Goal: Information Seeking & Learning: Understand process/instructions

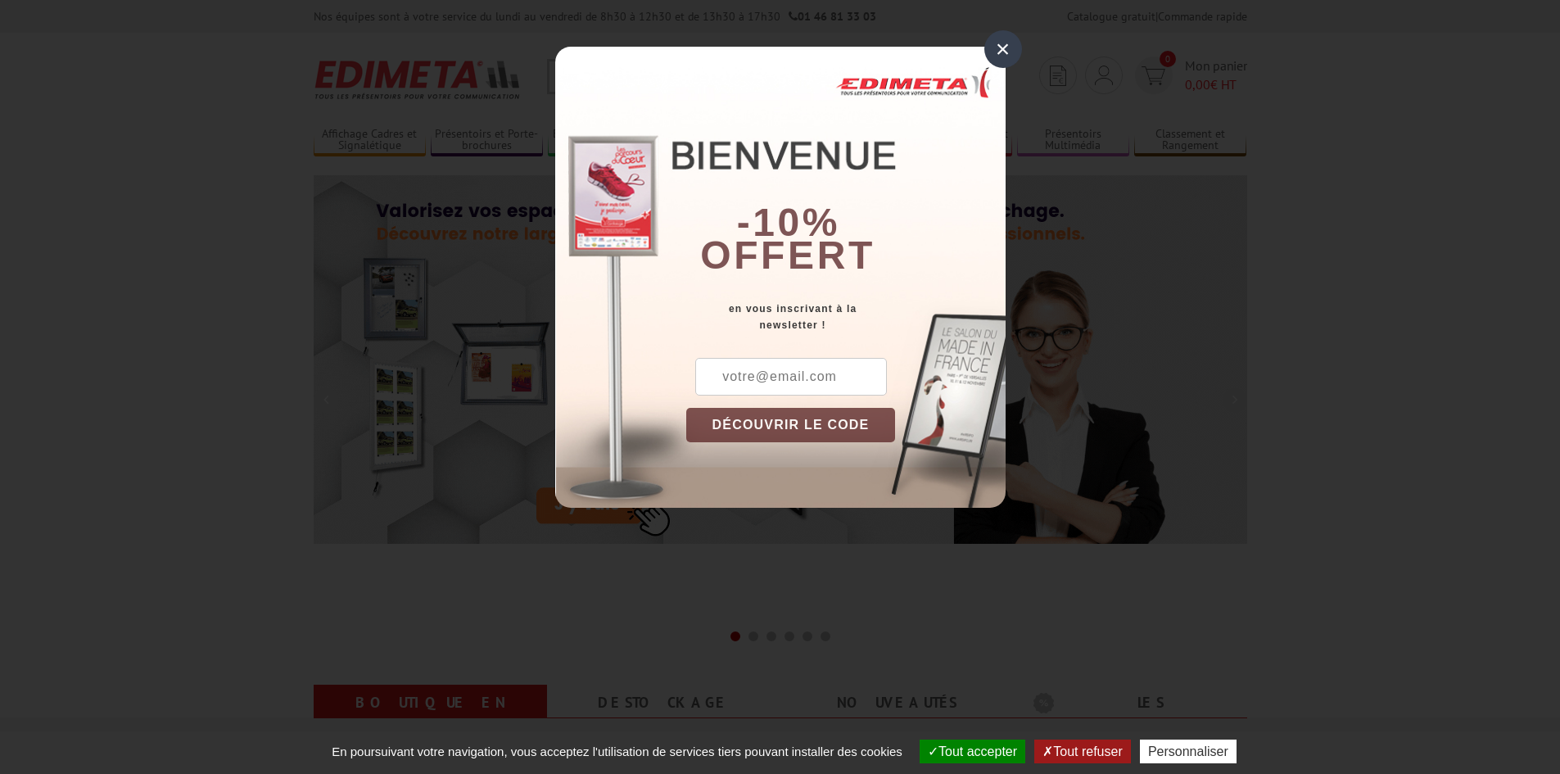
click at [1000, 44] on div "×" at bounding box center [1003, 49] width 38 height 38
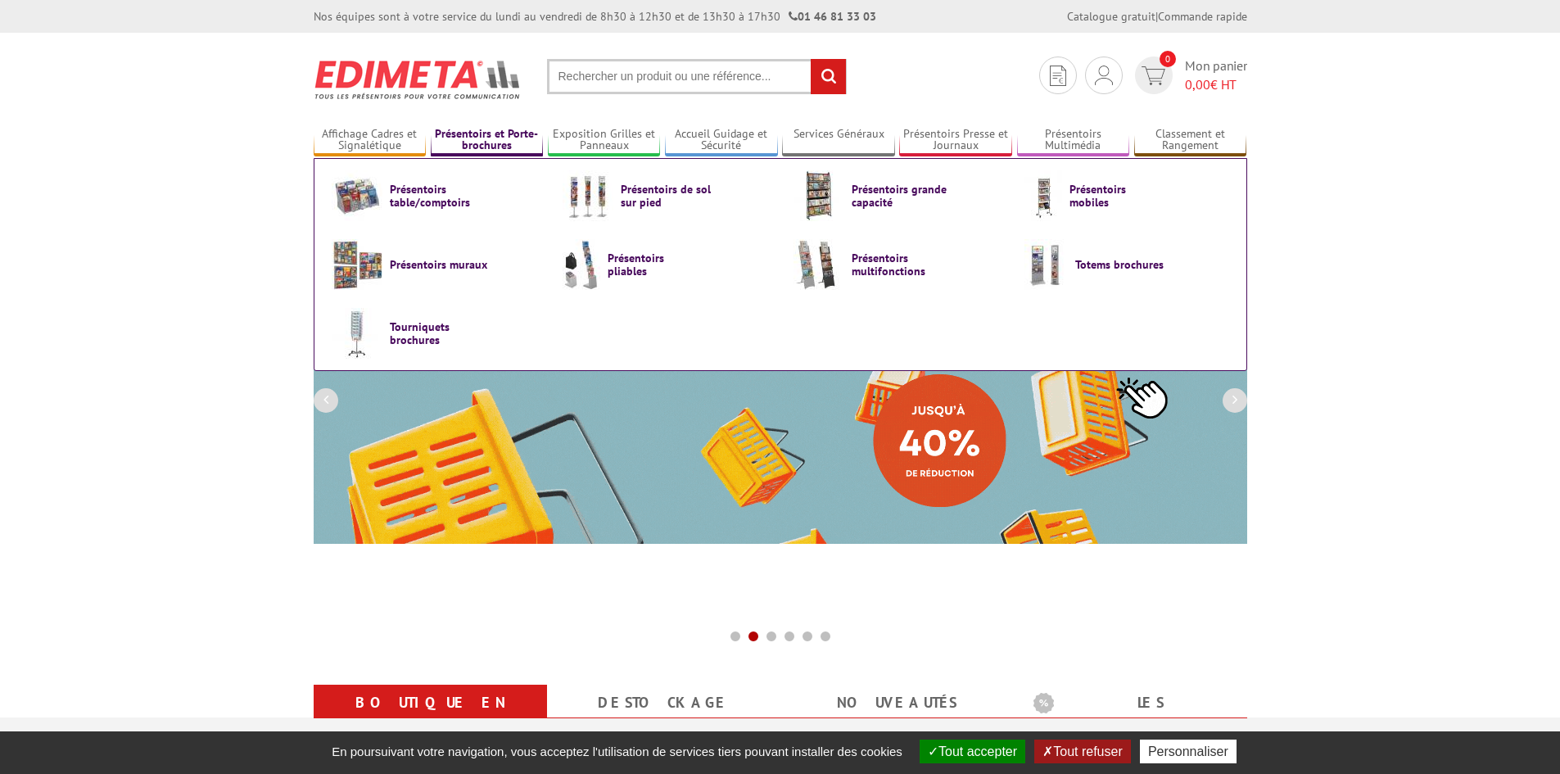
click at [493, 130] on link "Présentoirs et Porte-brochures" at bounding box center [487, 140] width 113 height 27
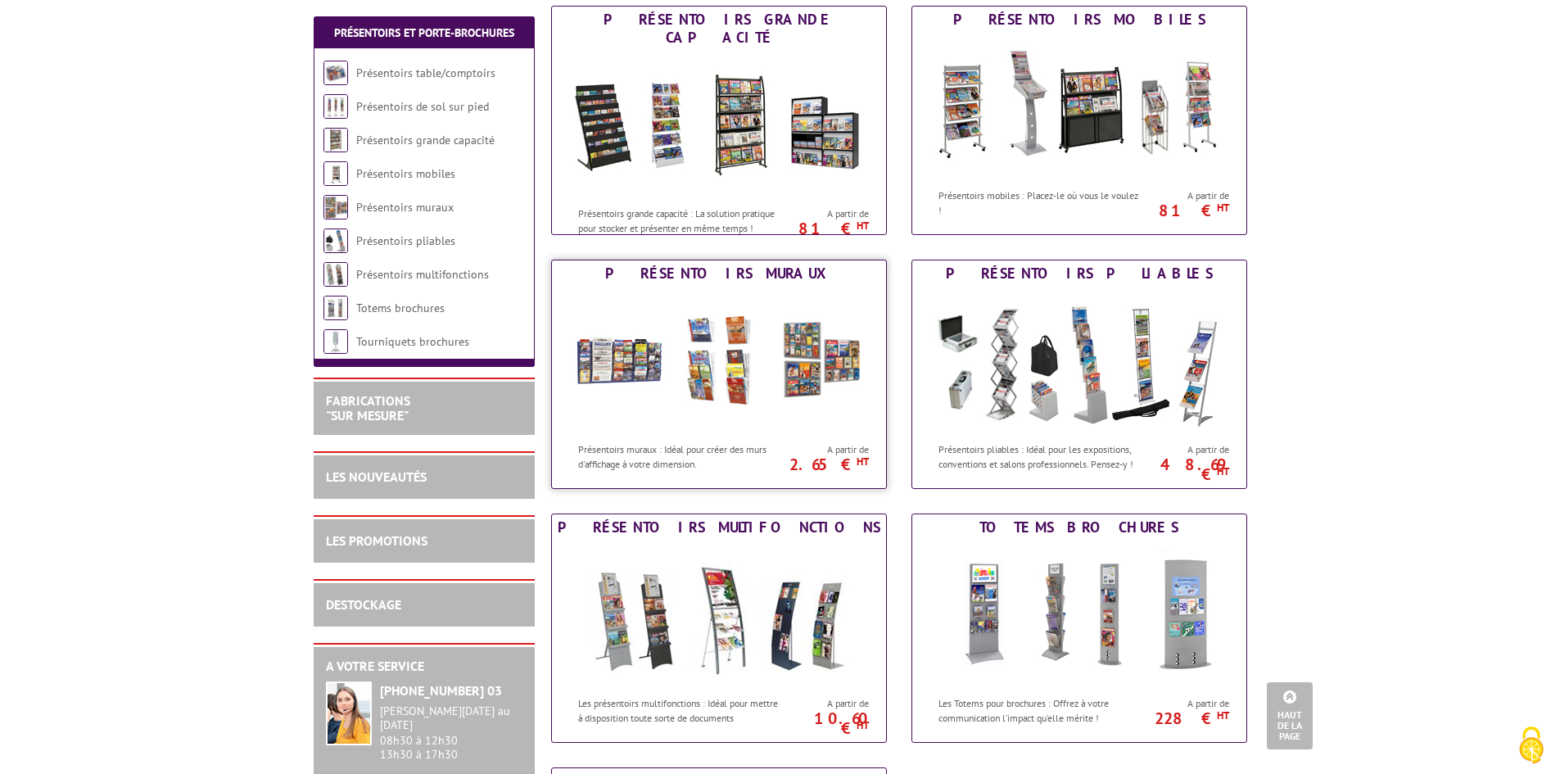
scroll to position [573, 0]
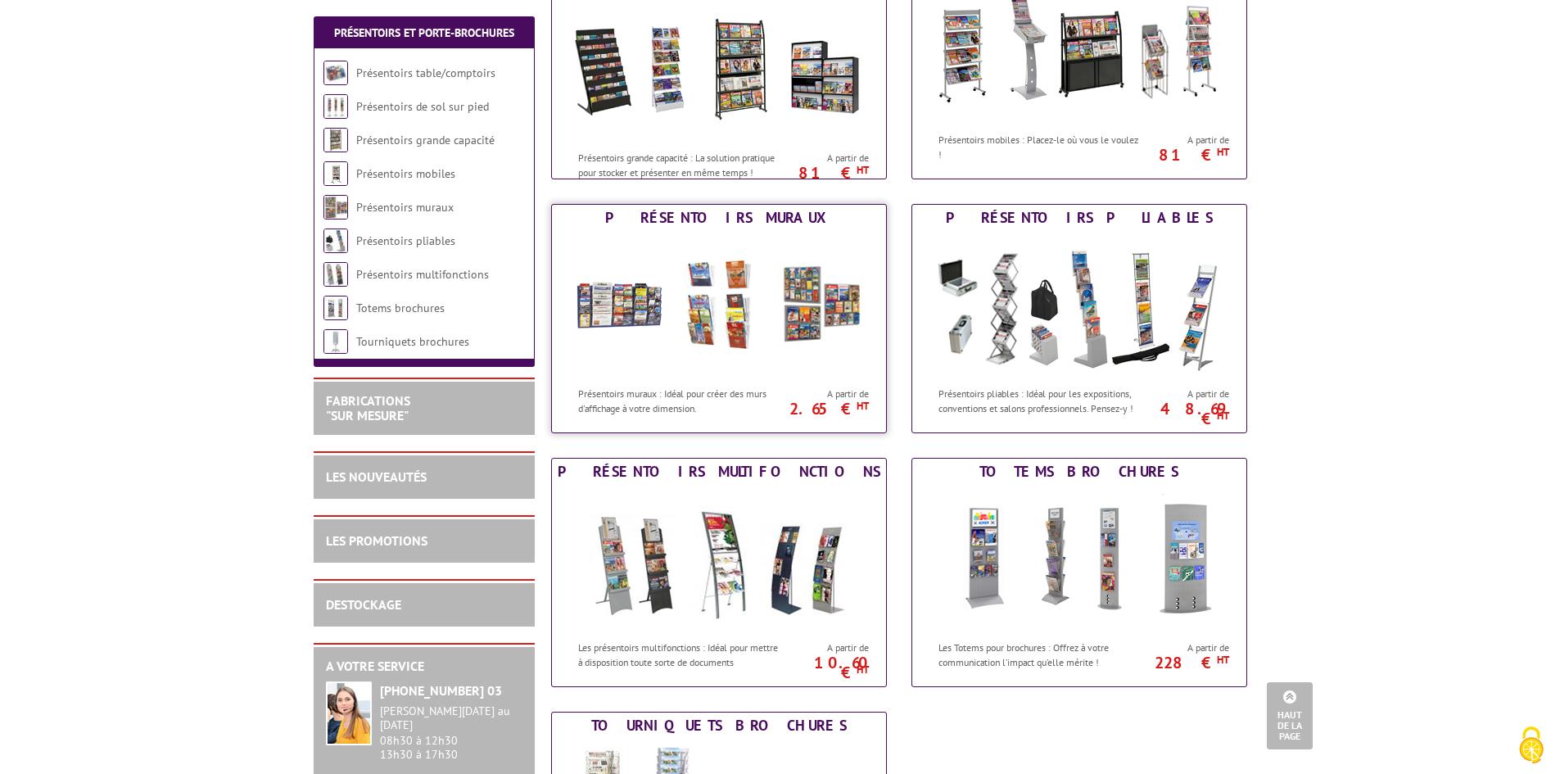
click at [716, 364] on img at bounding box center [718, 304] width 303 height 147
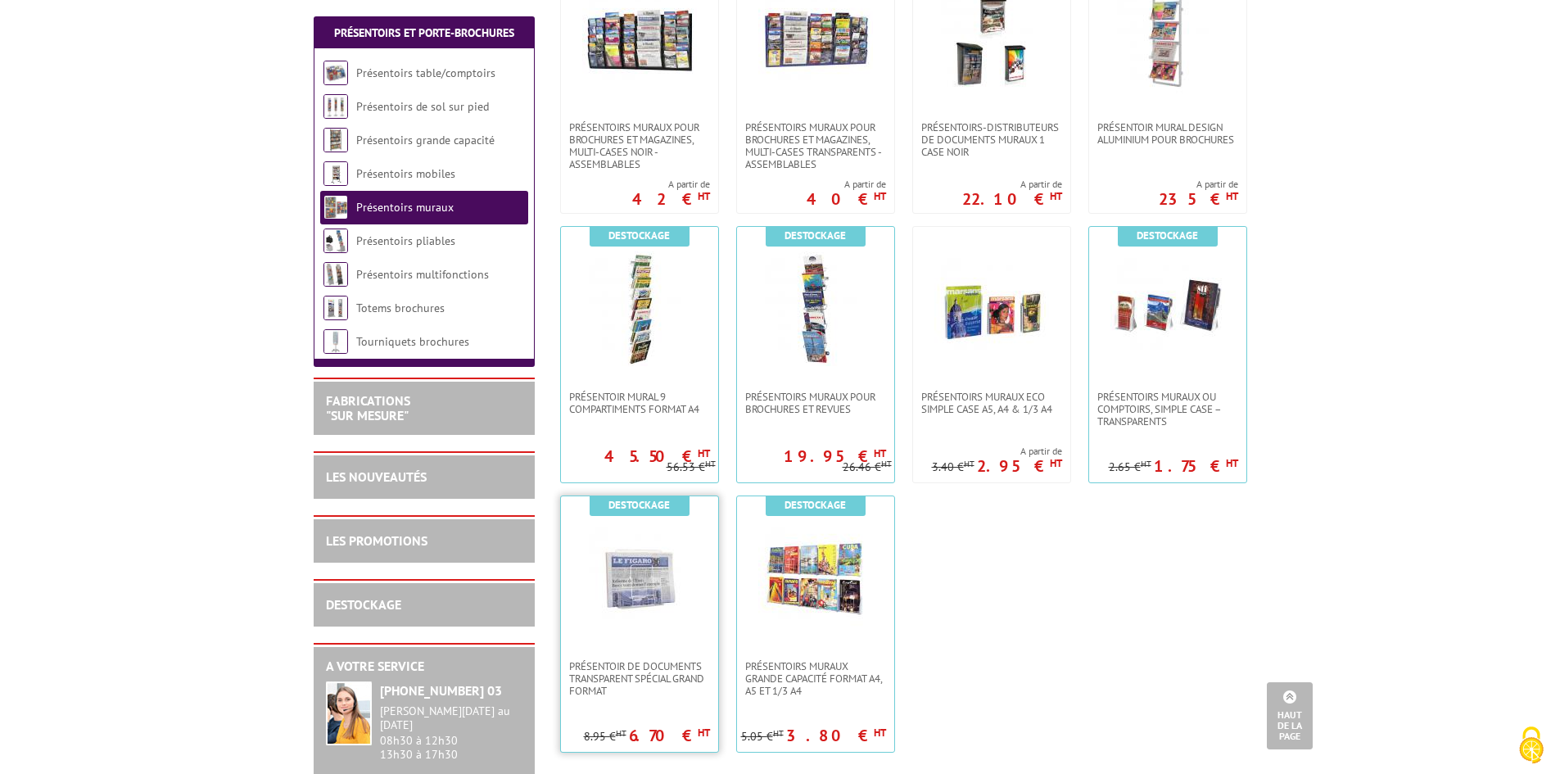
scroll to position [901, 0]
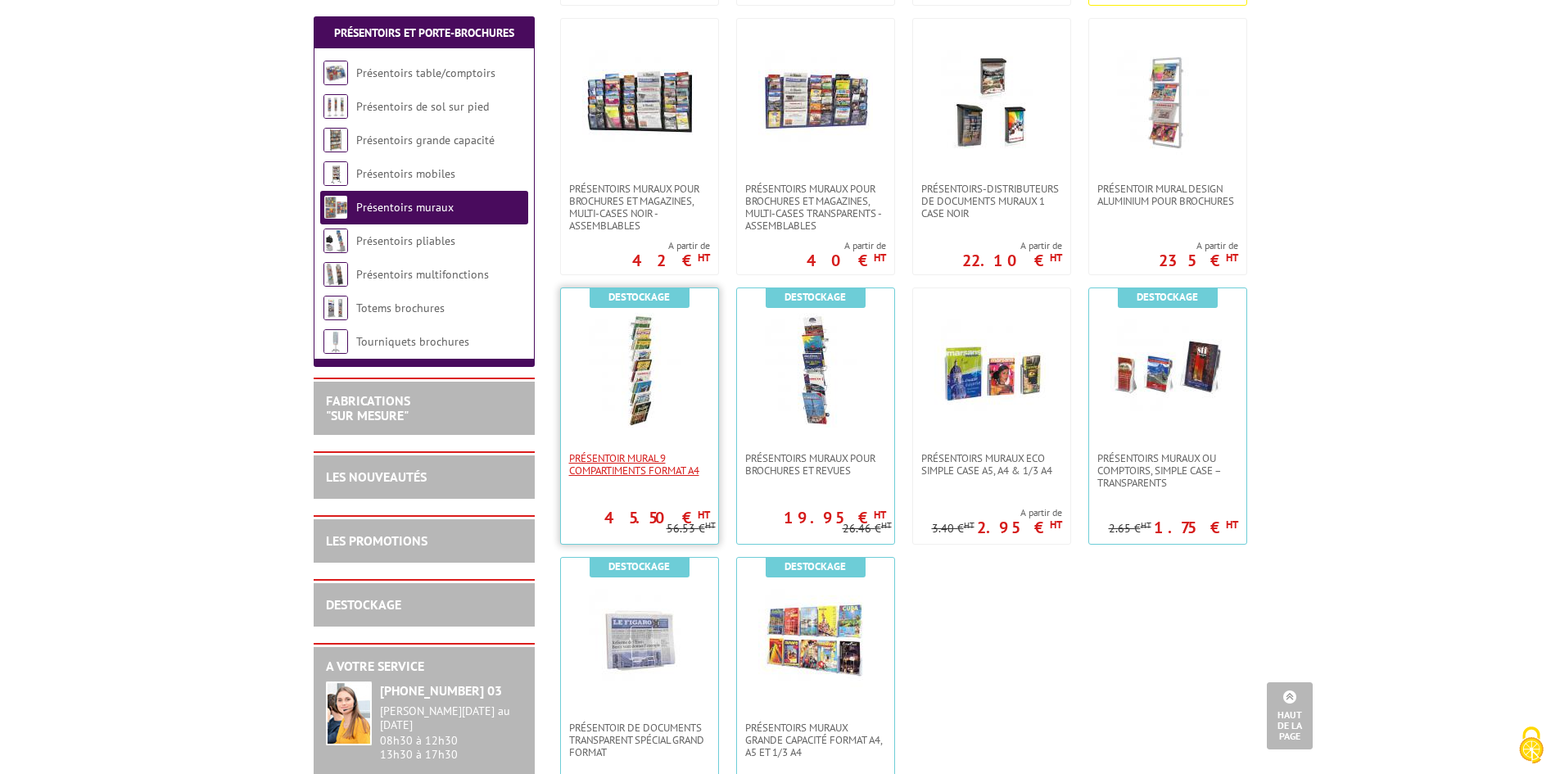
click at [639, 460] on span "PRÉSENTOIR MURAL 9 COMPARTIMENTS FORMAT A4" at bounding box center [639, 464] width 141 height 25
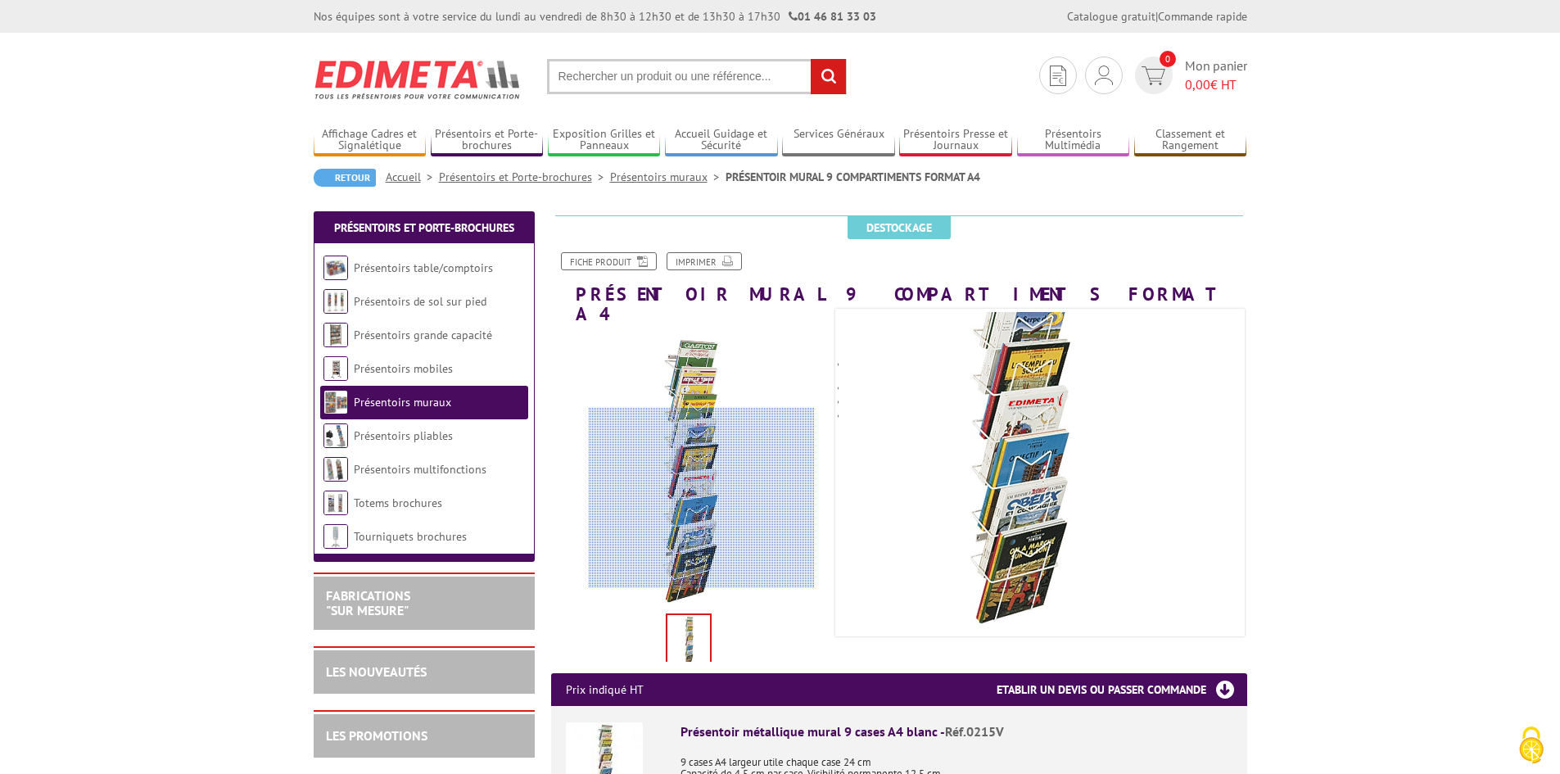
click at [702, 514] on div at bounding box center [702, 498] width 226 height 180
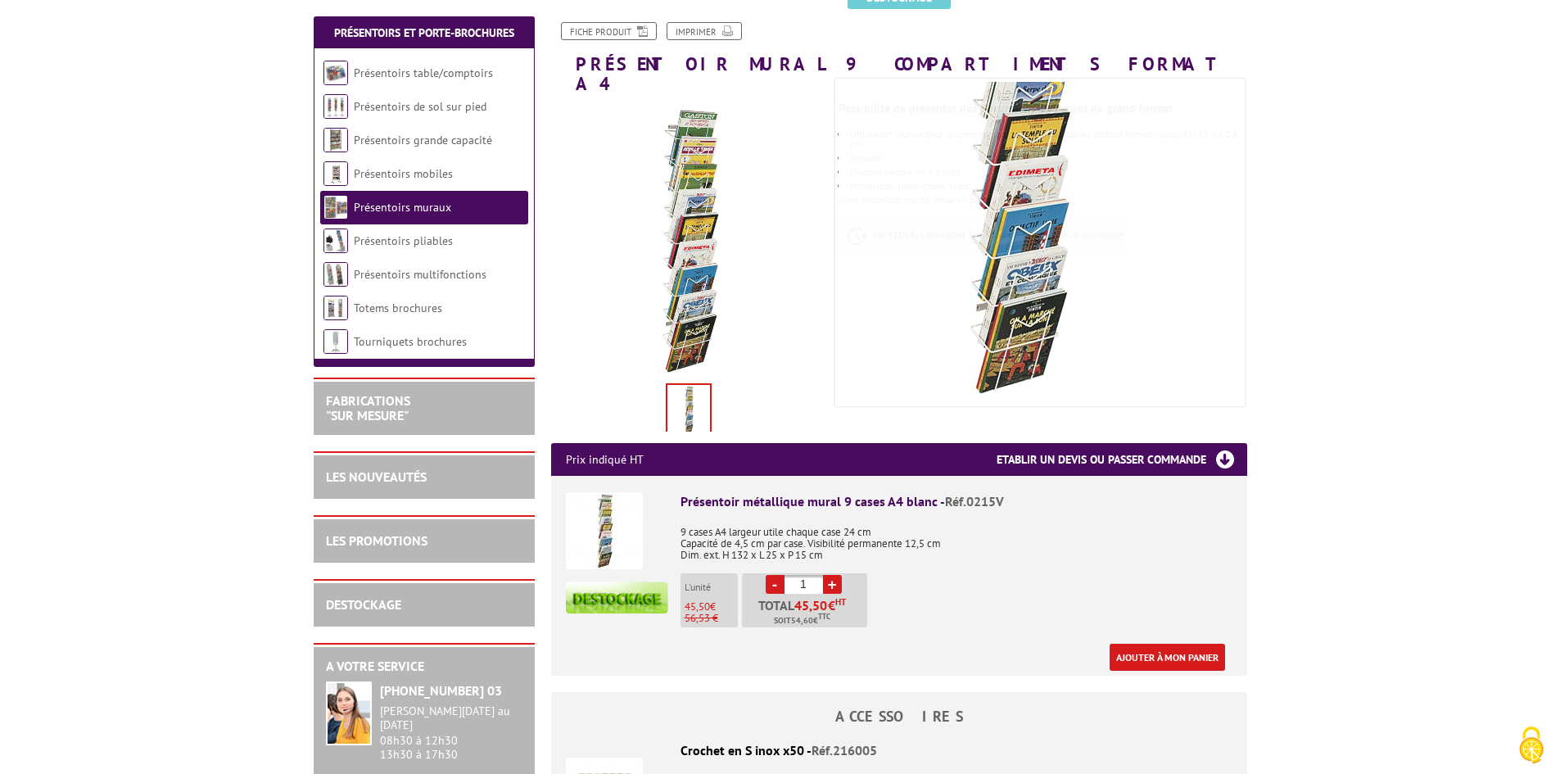
scroll to position [246, 0]
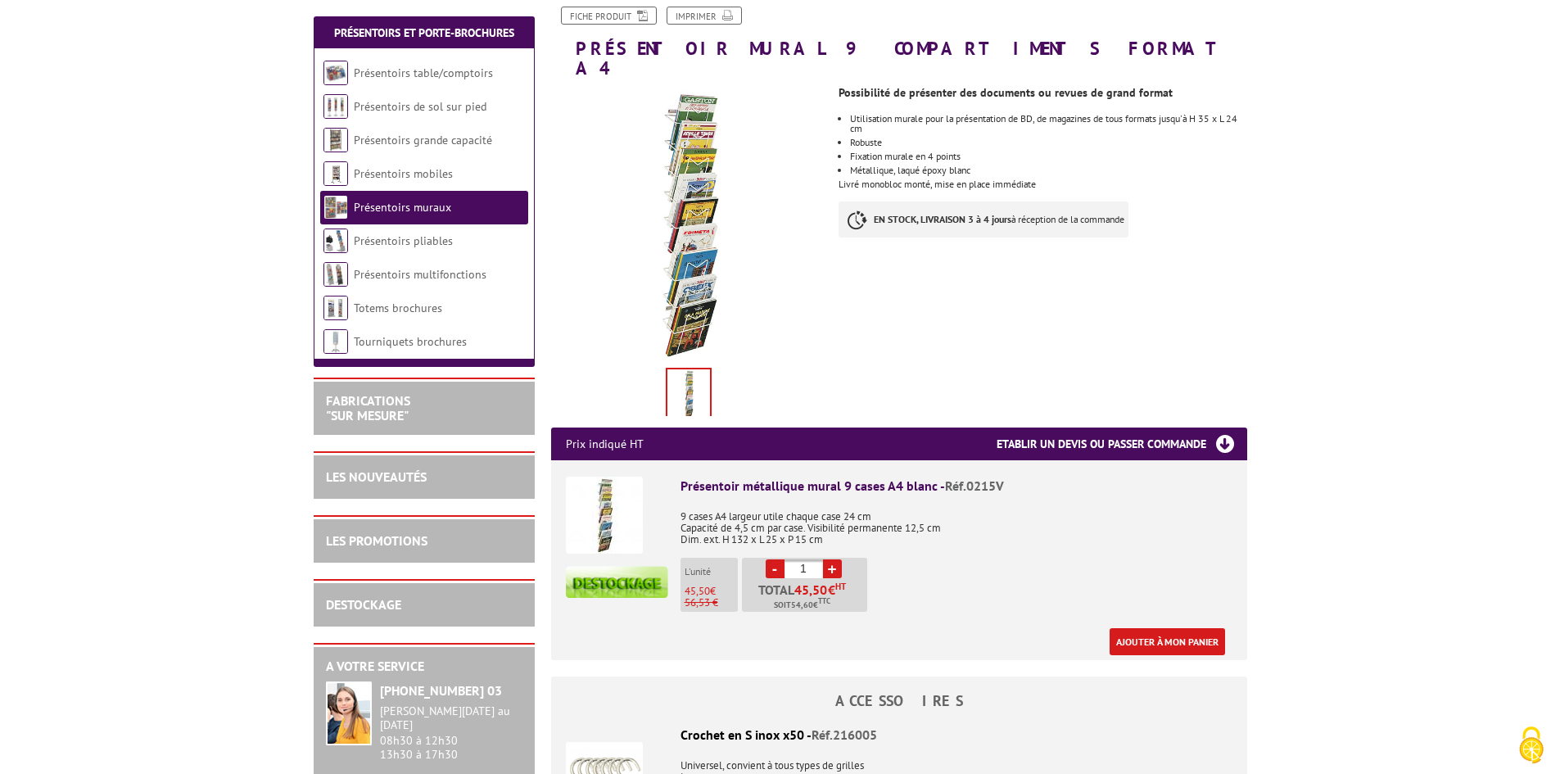
click at [704, 375] on img at bounding box center [688, 394] width 43 height 51
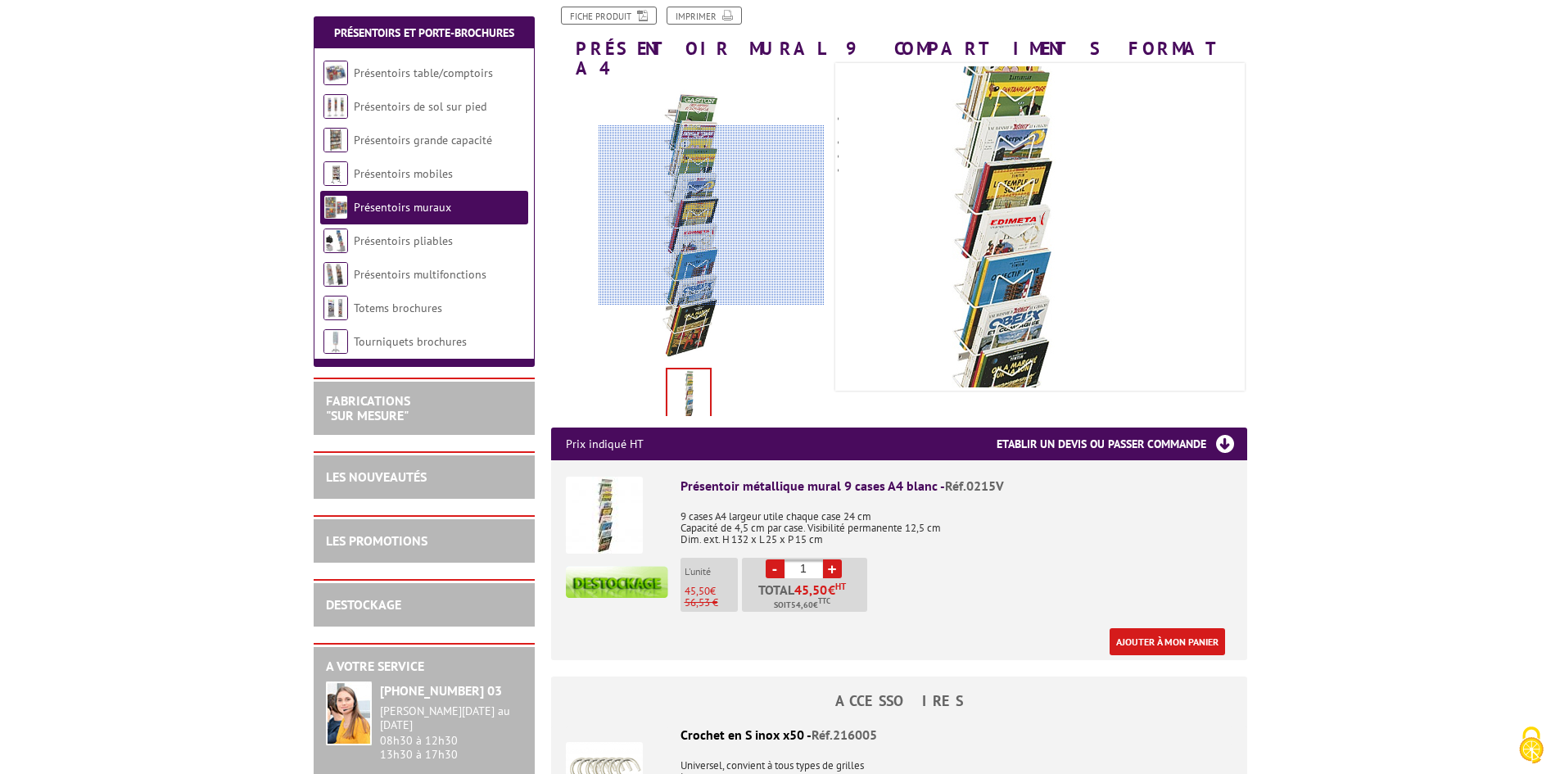
click at [711, 215] on div at bounding box center [711, 215] width 226 height 180
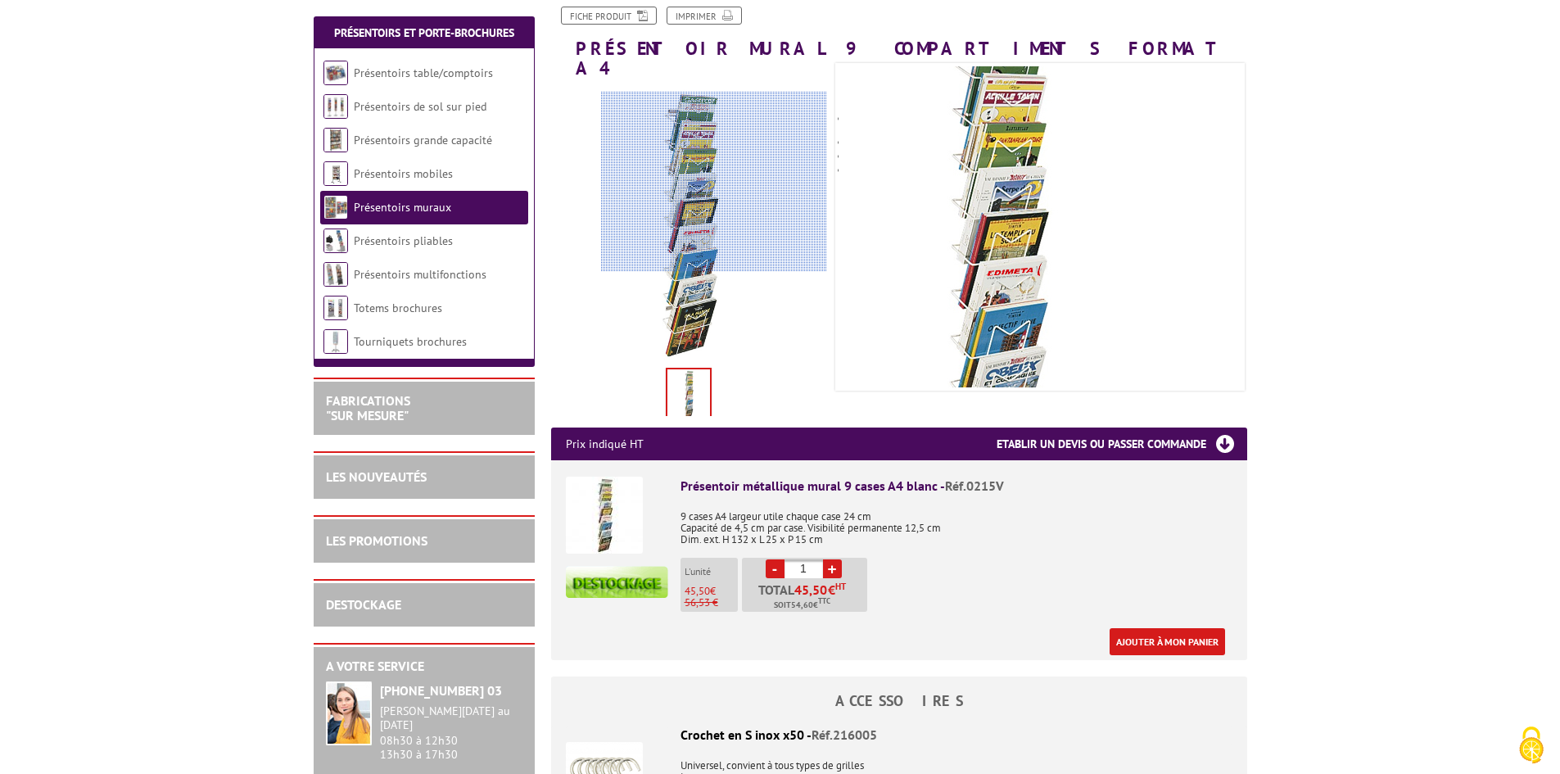
drag, startPoint x: 744, startPoint y: 189, endPoint x: 749, endPoint y: 181, distance: 9.5
click at [749, 181] on div at bounding box center [714, 182] width 226 height 180
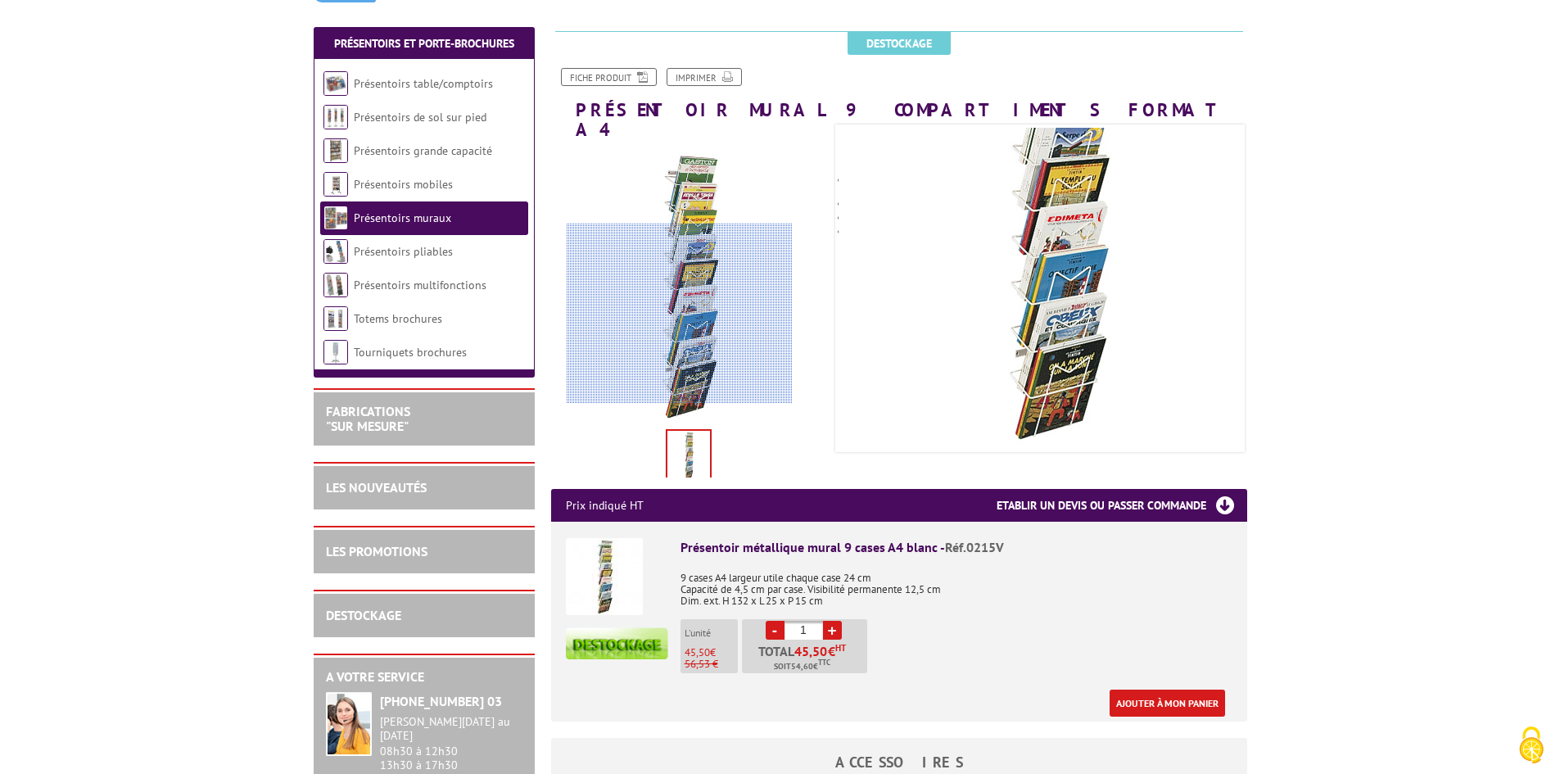
scroll to position [0, 0]
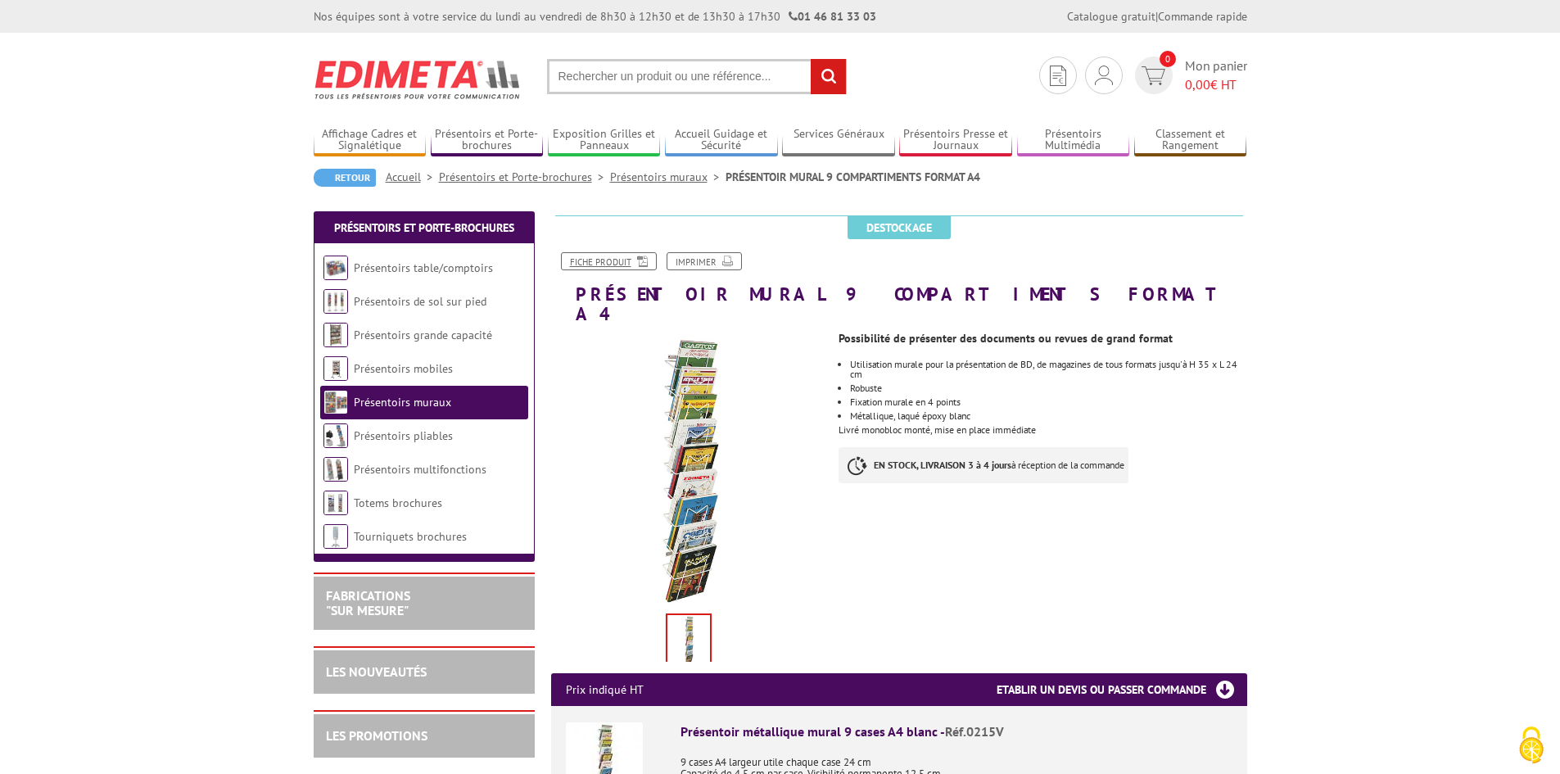
click at [615, 261] on link "Fiche produit" at bounding box center [609, 261] width 96 height 18
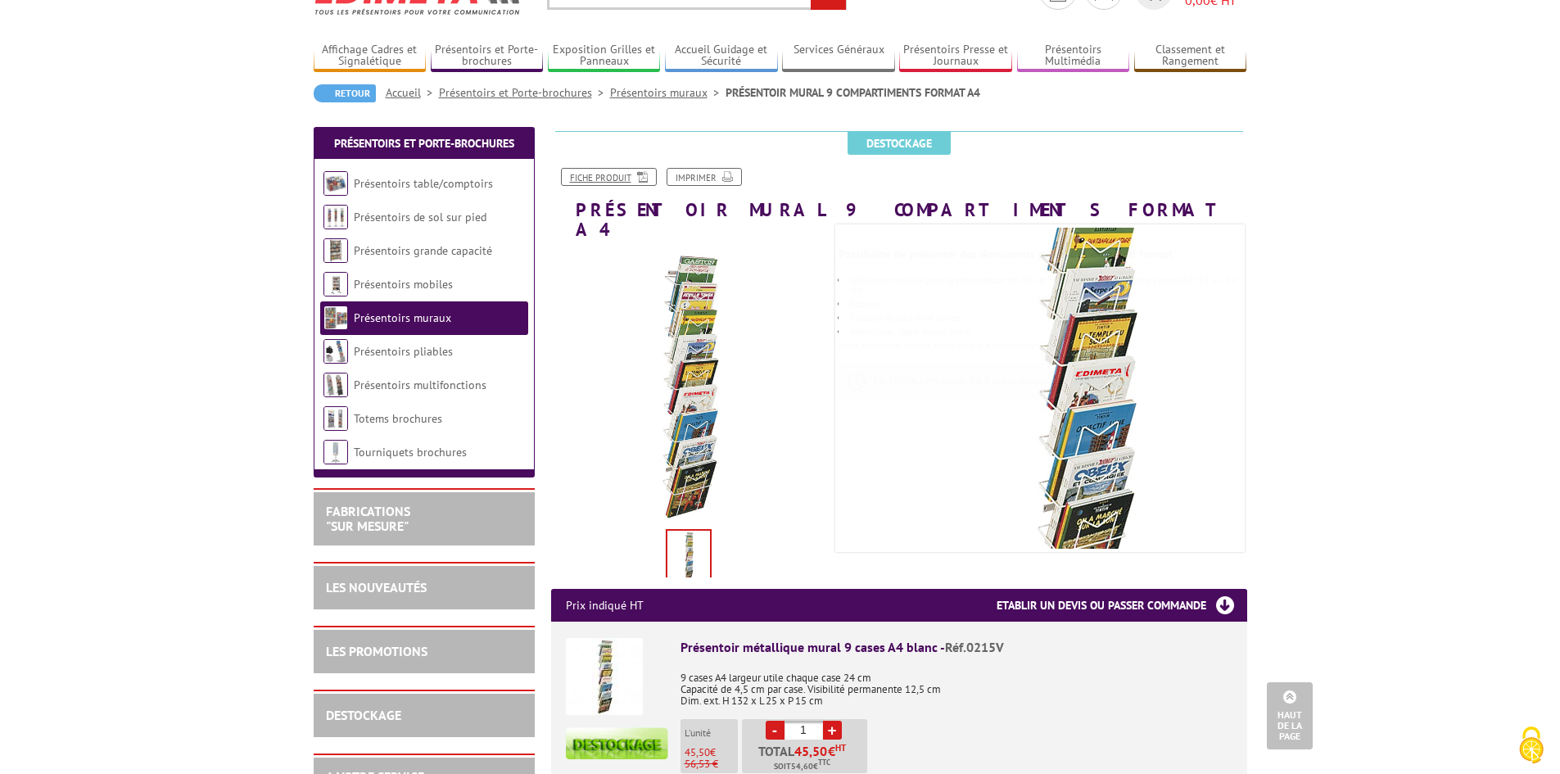
scroll to position [82, 0]
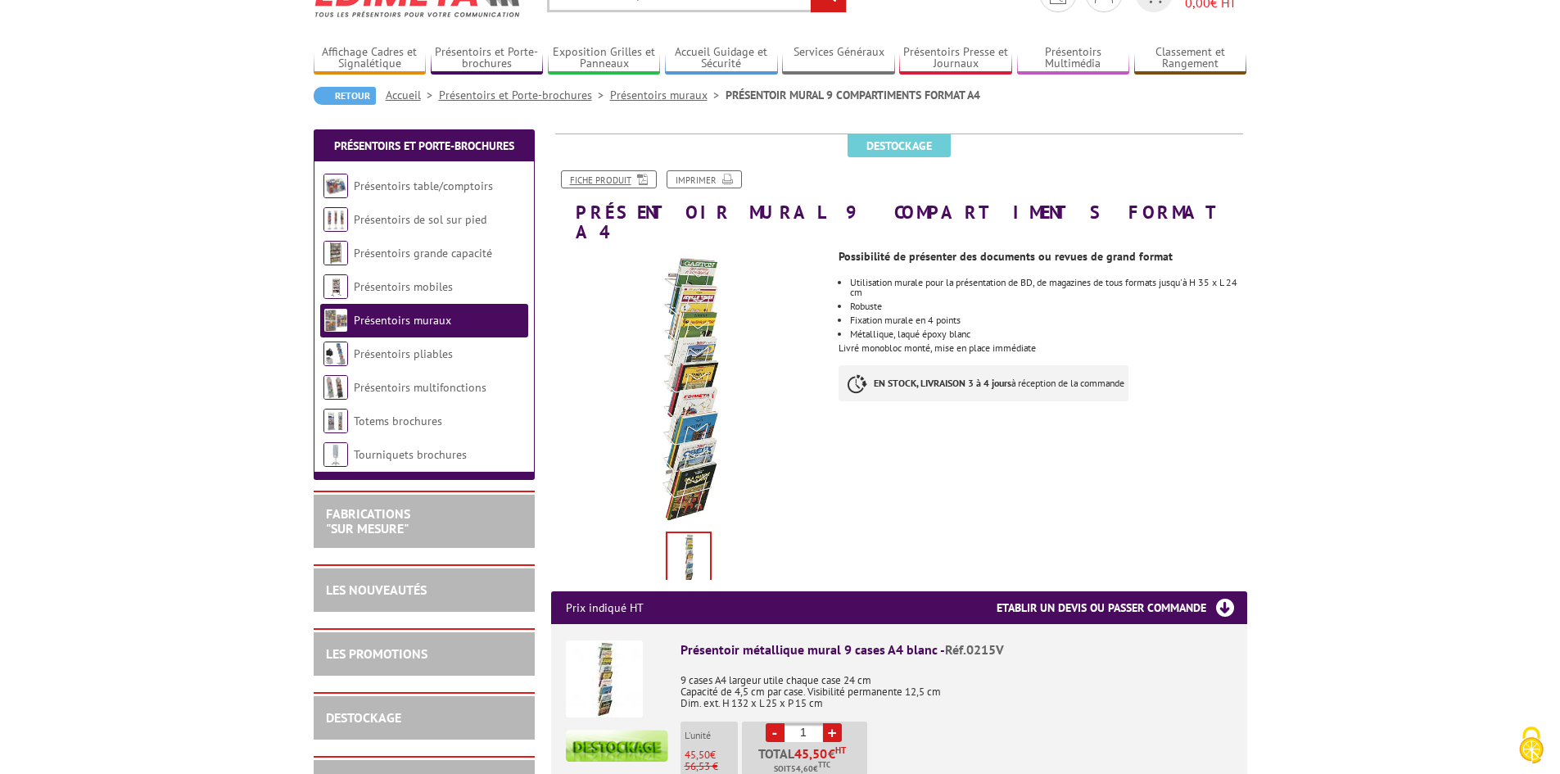
click at [616, 179] on link "Fiche produit" at bounding box center [609, 179] width 96 height 18
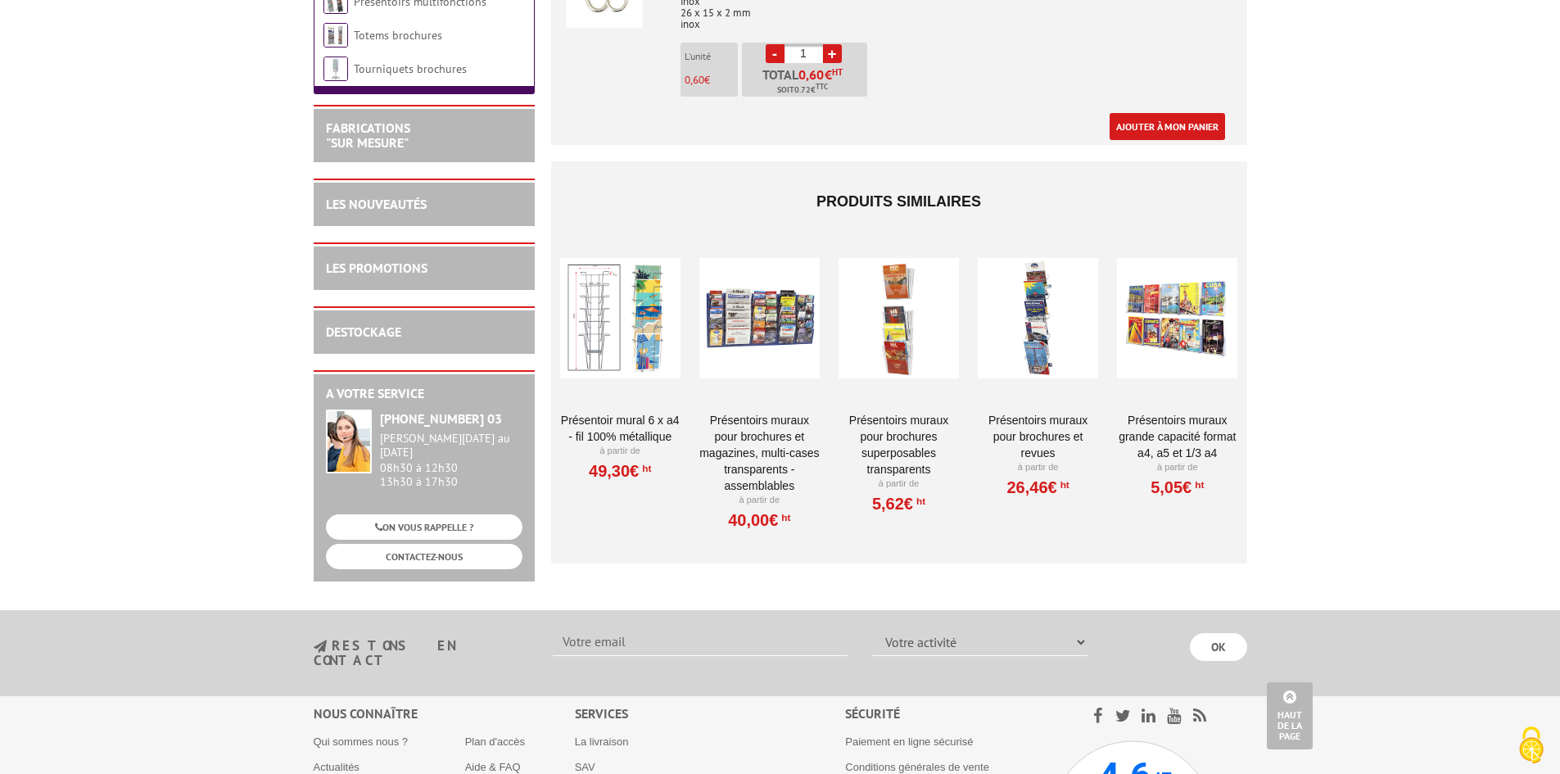
scroll to position [1415, 0]
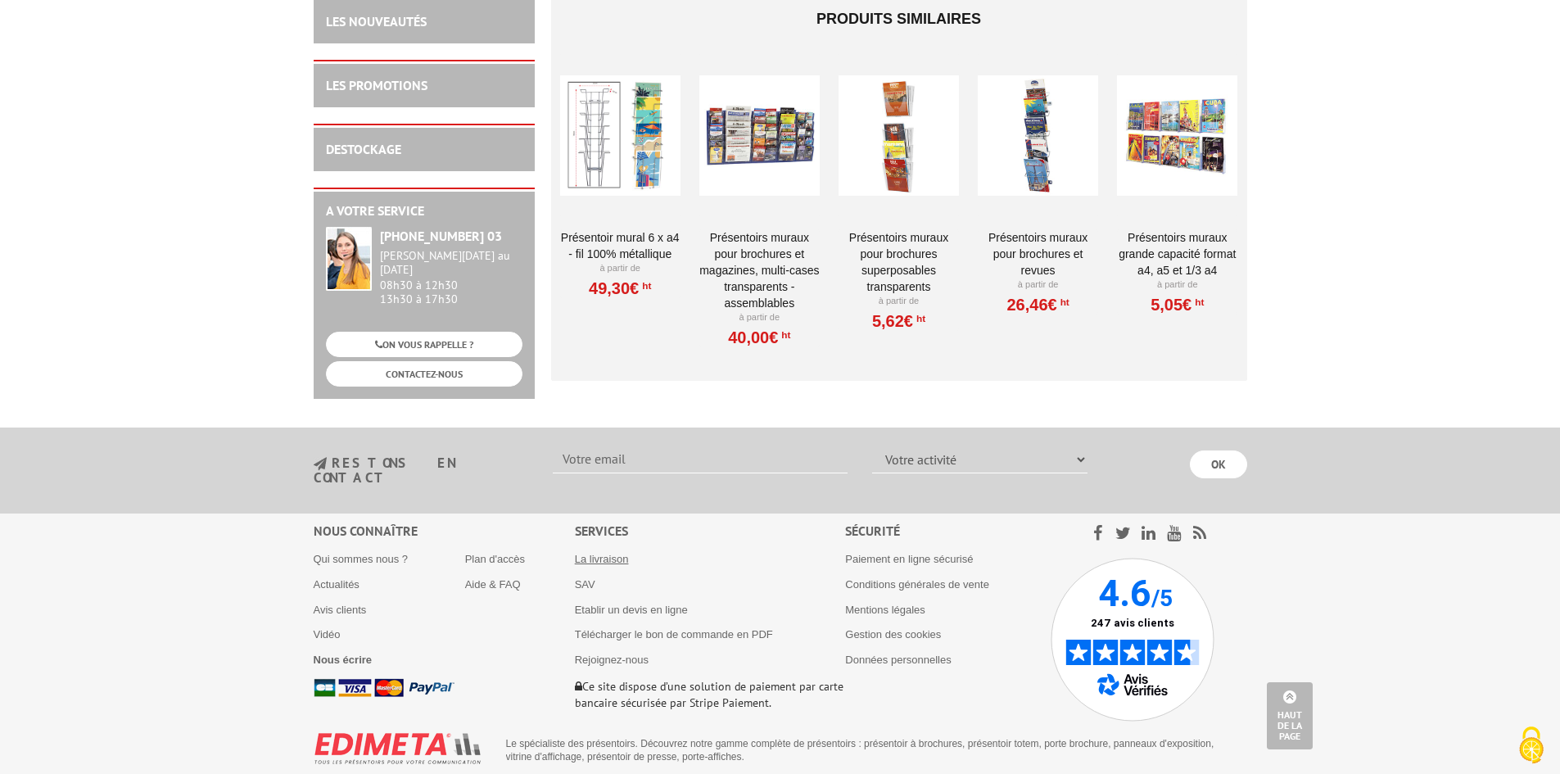
click at [608, 553] on link "La livraison" at bounding box center [602, 559] width 54 height 12
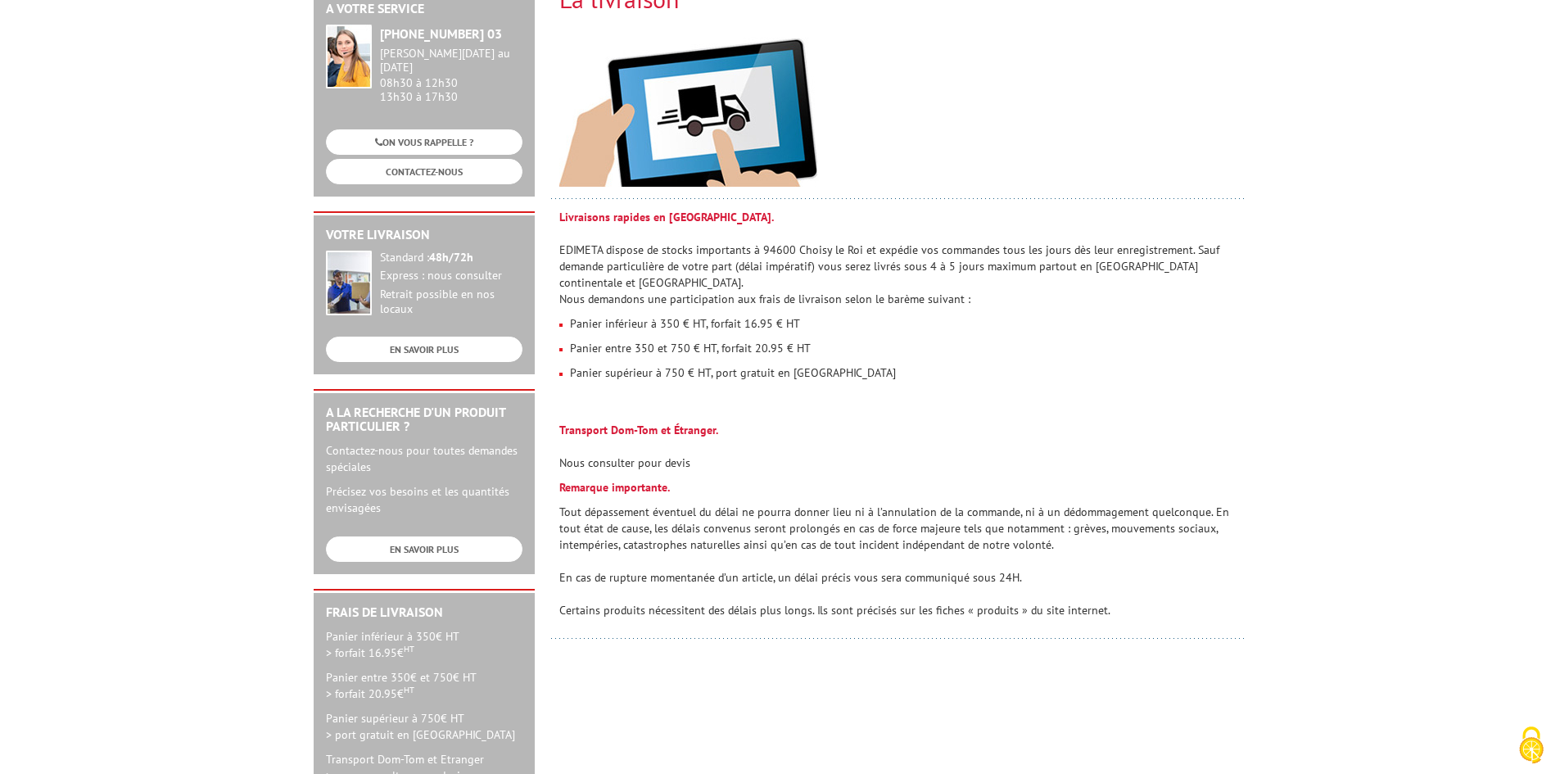
scroll to position [246, 0]
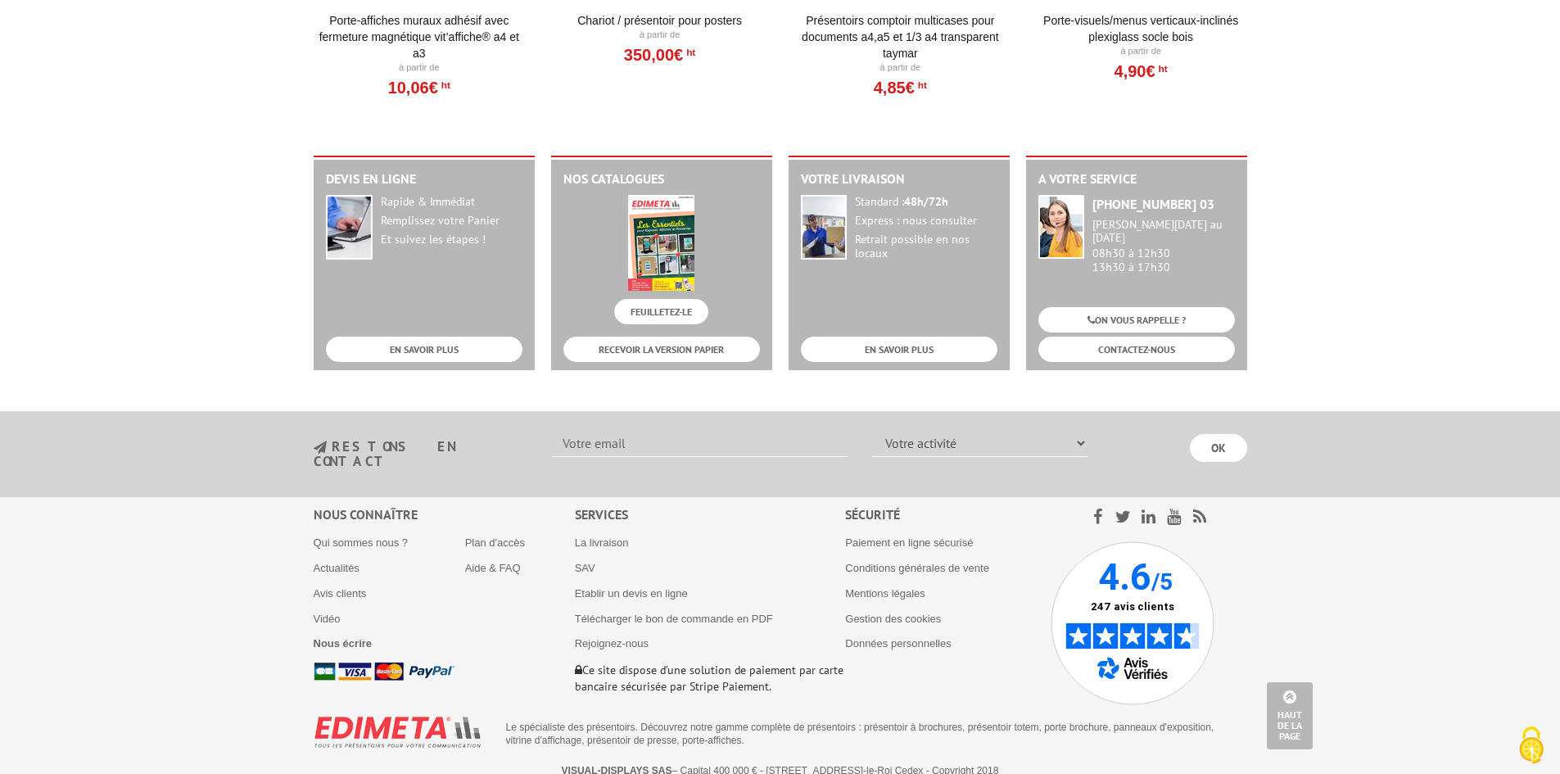
scroll to position [2007, 0]
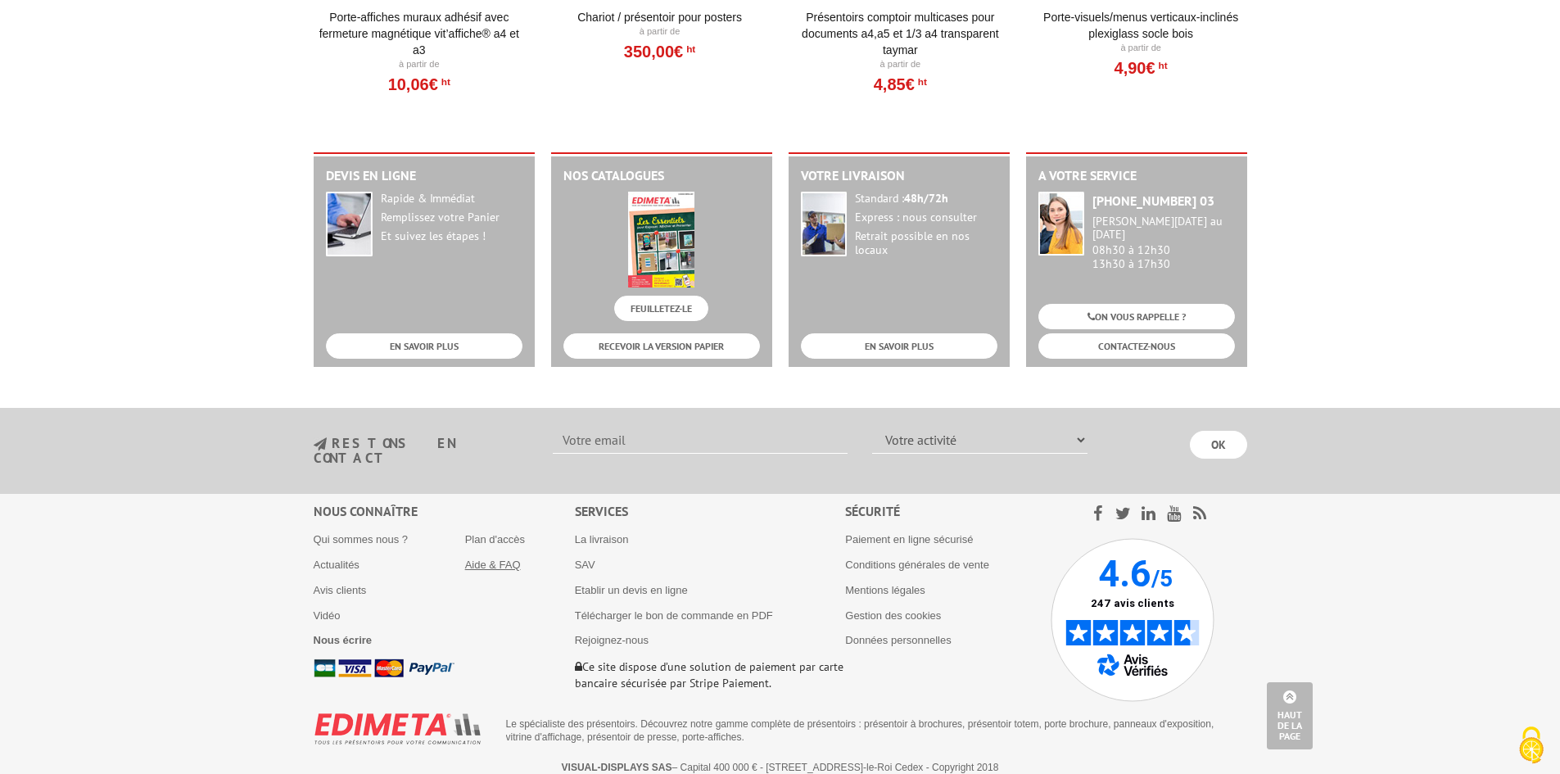
click at [500, 558] on link "Aide & FAQ" at bounding box center [493, 564] width 56 height 12
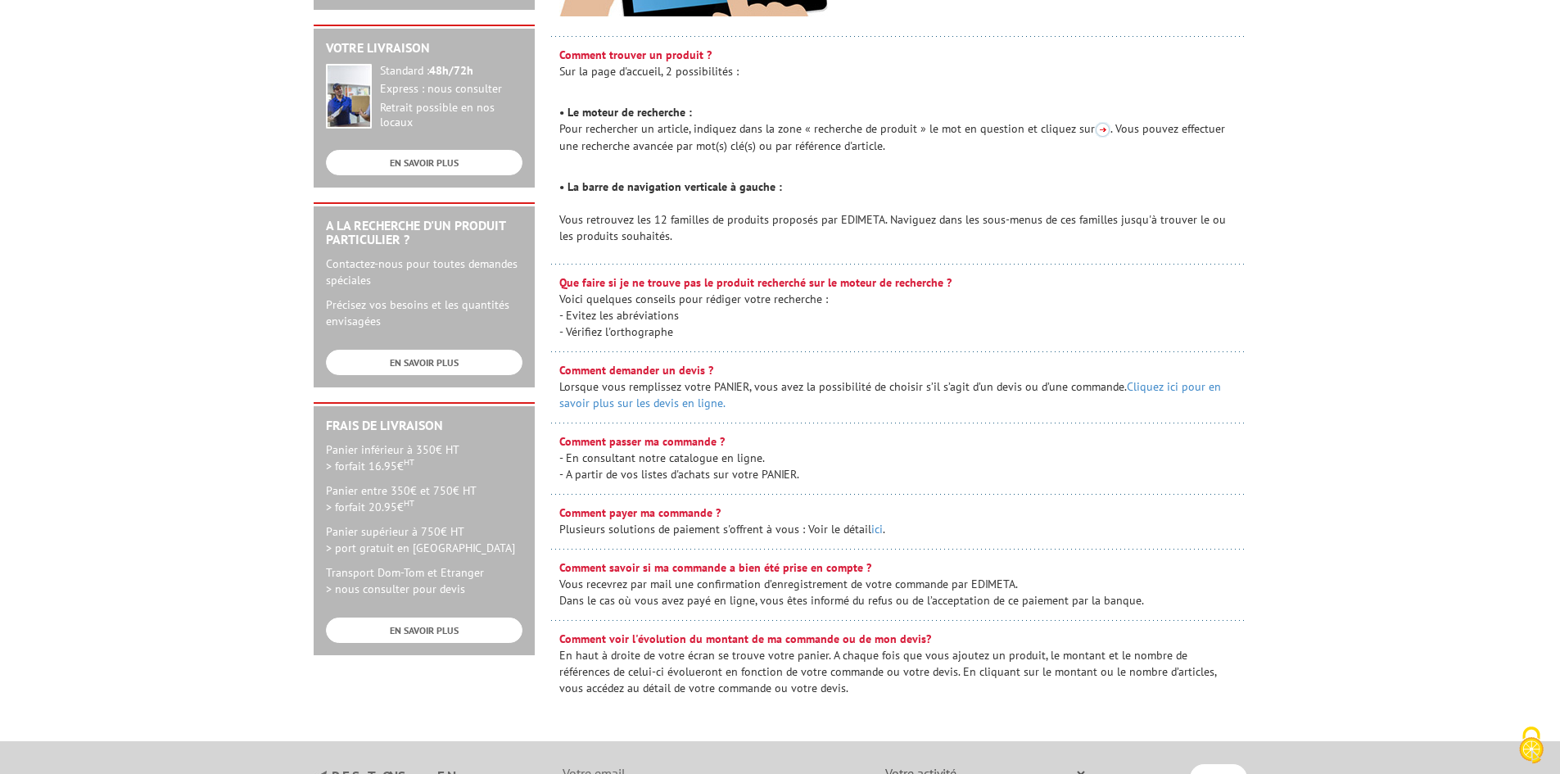
scroll to position [409, 0]
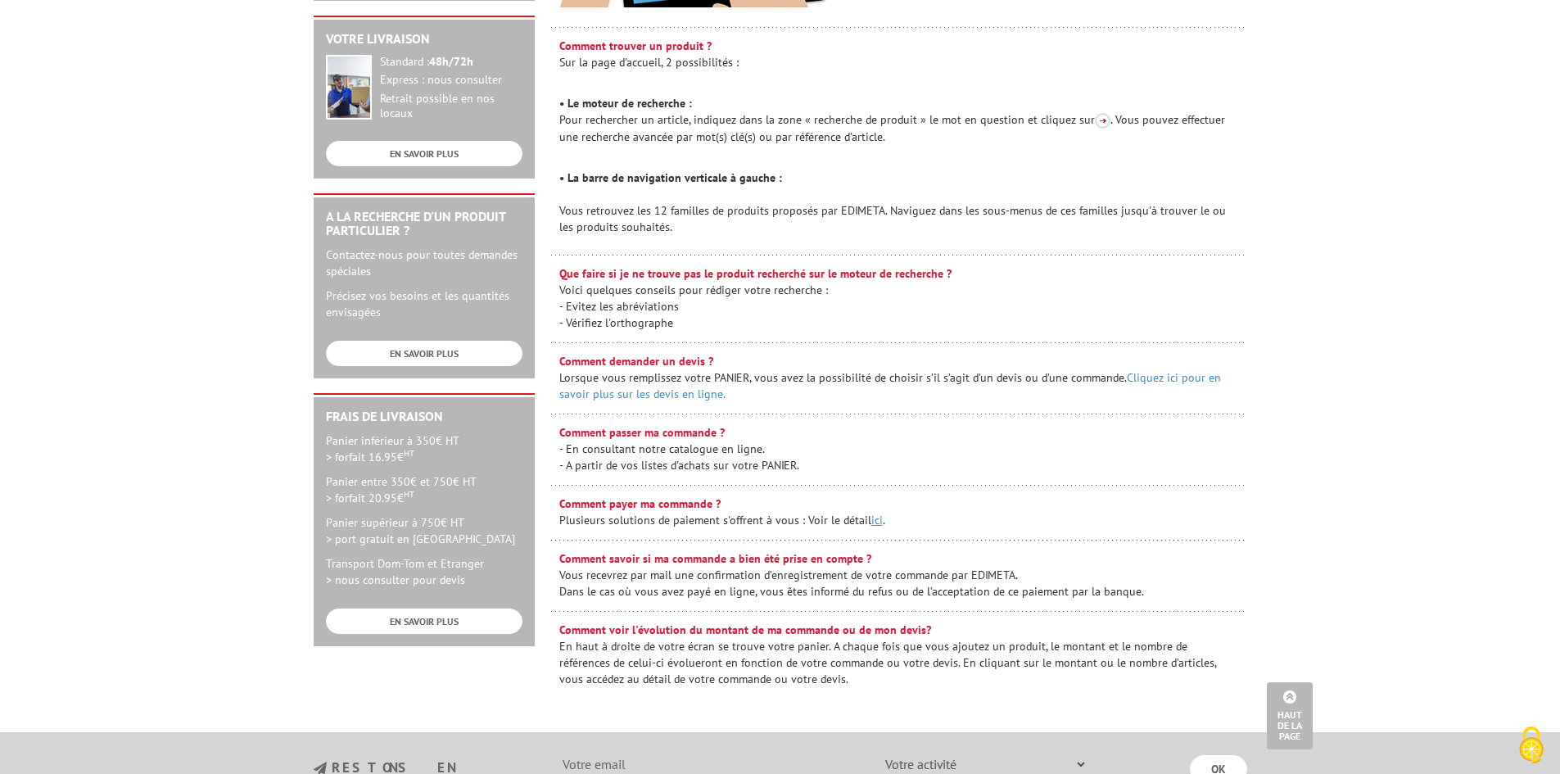
click at [872, 521] on link "ici" at bounding box center [876, 519] width 11 height 15
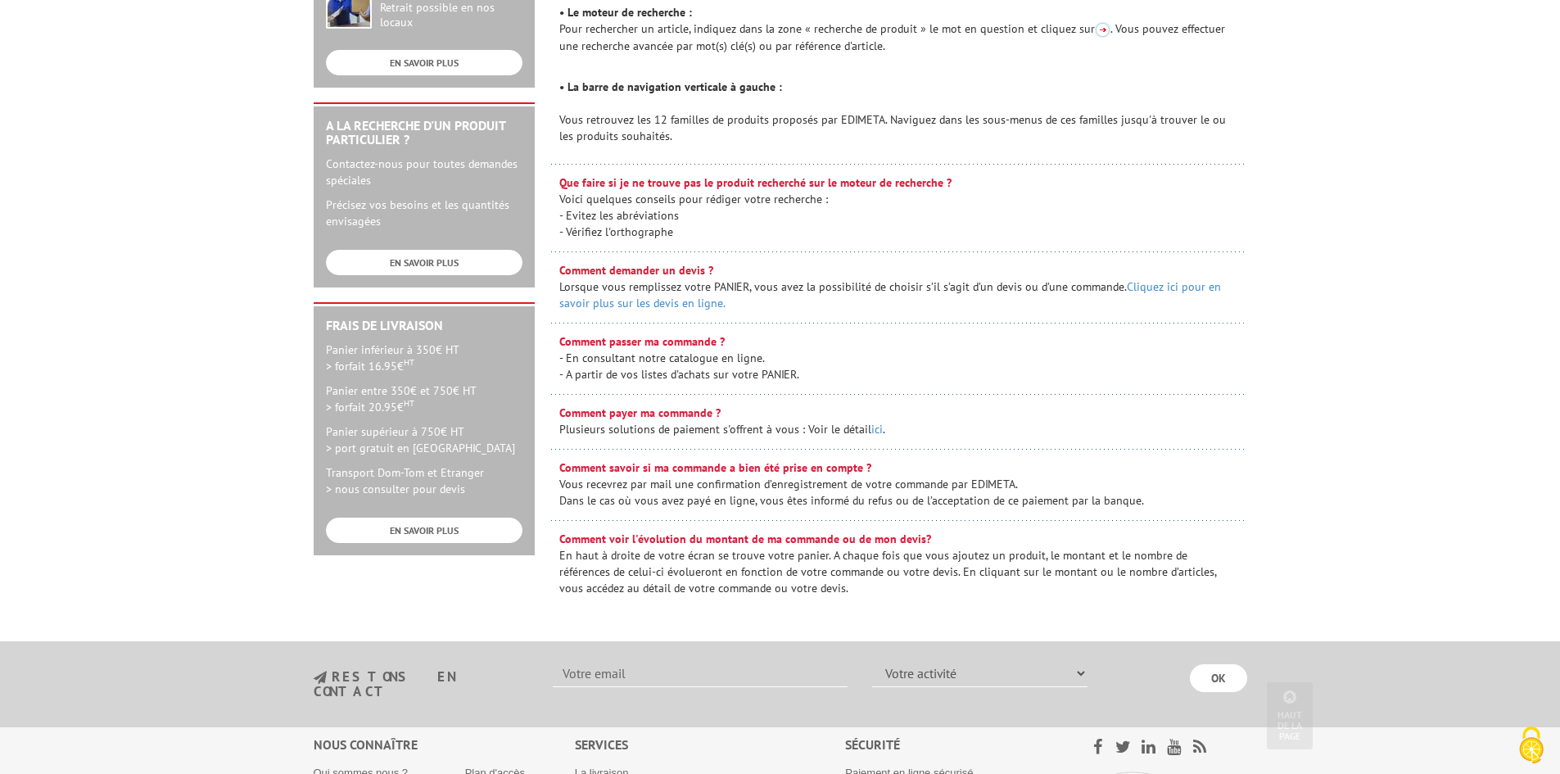
scroll to position [734, 0]
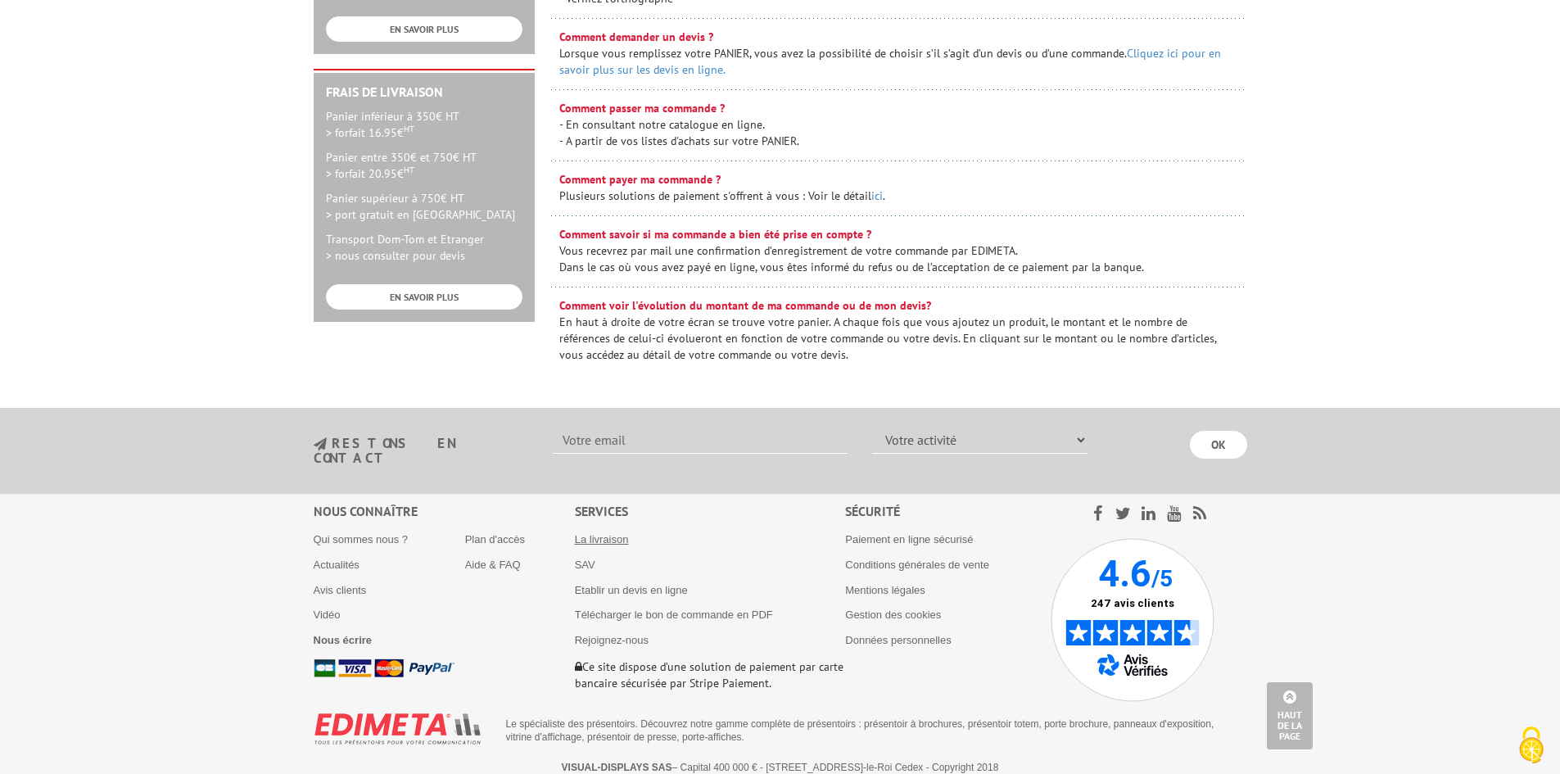
click at [612, 533] on link "La livraison" at bounding box center [602, 539] width 54 height 12
